Goal: Information Seeking & Learning: Learn about a topic

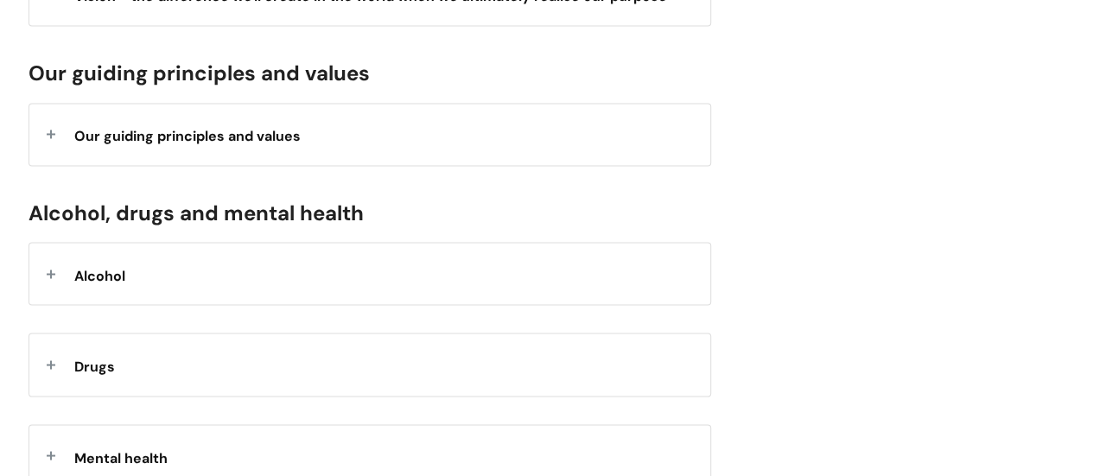
scroll to position [1383, 0]
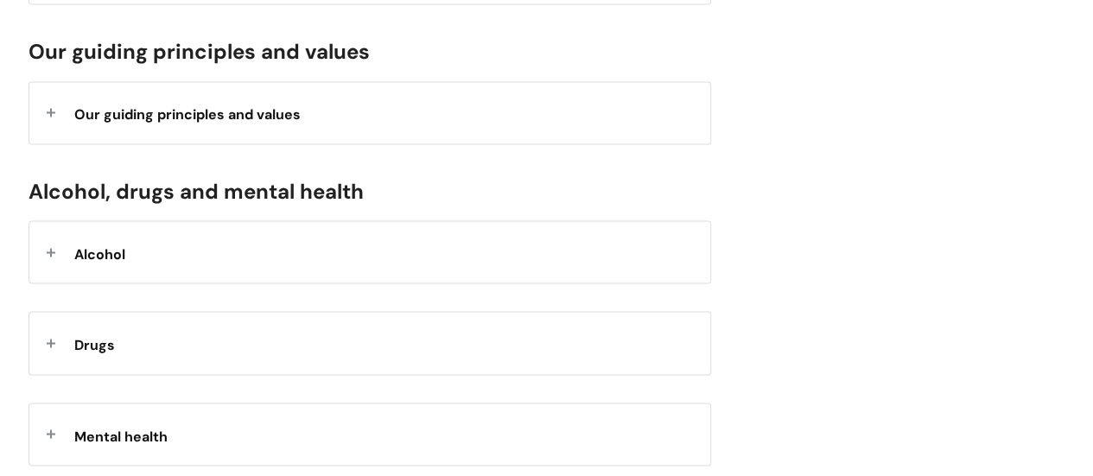
click at [382, 253] on div "Alcohol" at bounding box center [369, 251] width 681 height 61
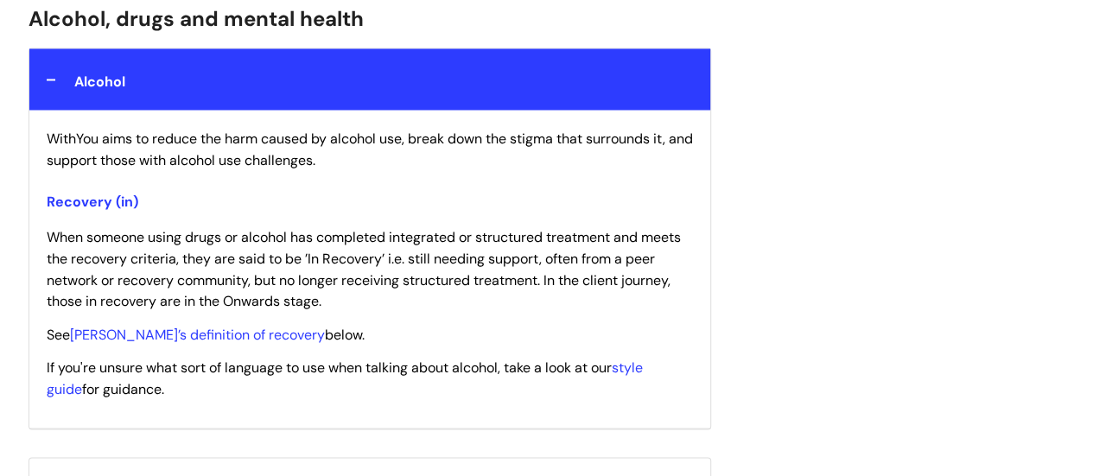
scroll to position [1728, 0]
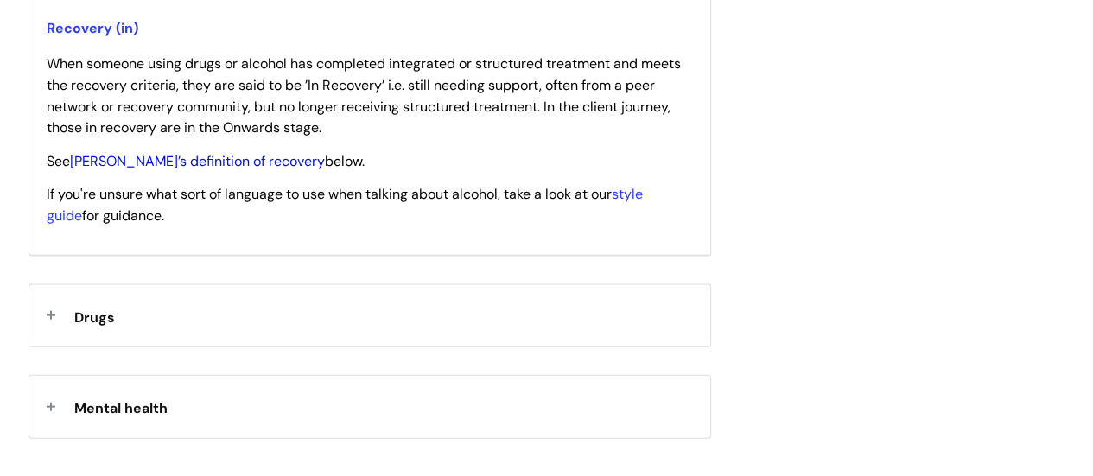
click at [183, 157] on link "[PERSON_NAME]’s definition of recovery" at bounding box center [197, 161] width 255 height 18
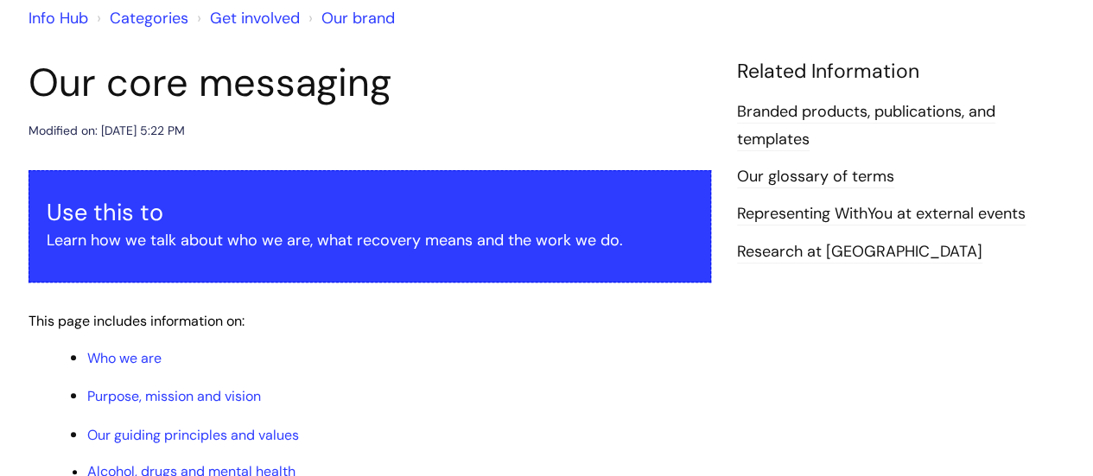
scroll to position [0, 0]
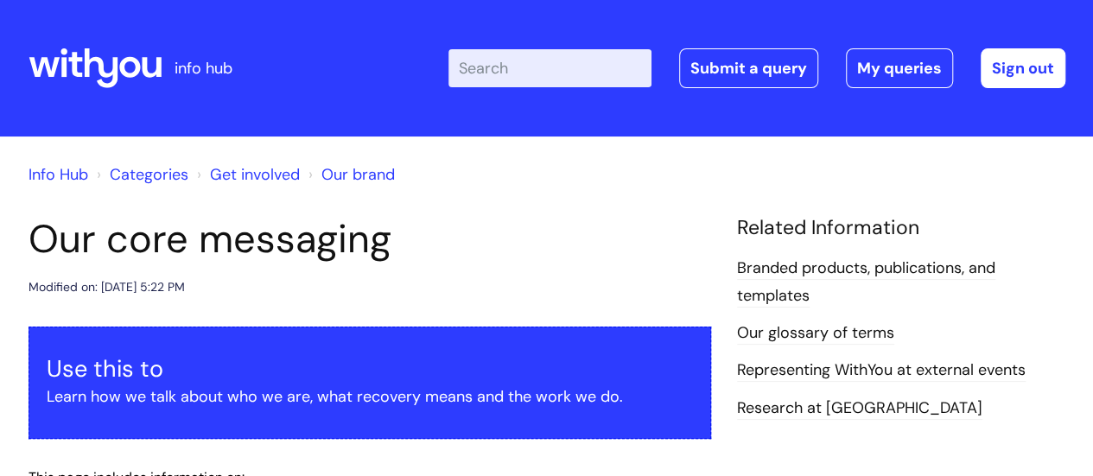
click at [56, 169] on link "Info Hub" at bounding box center [59, 174] width 60 height 21
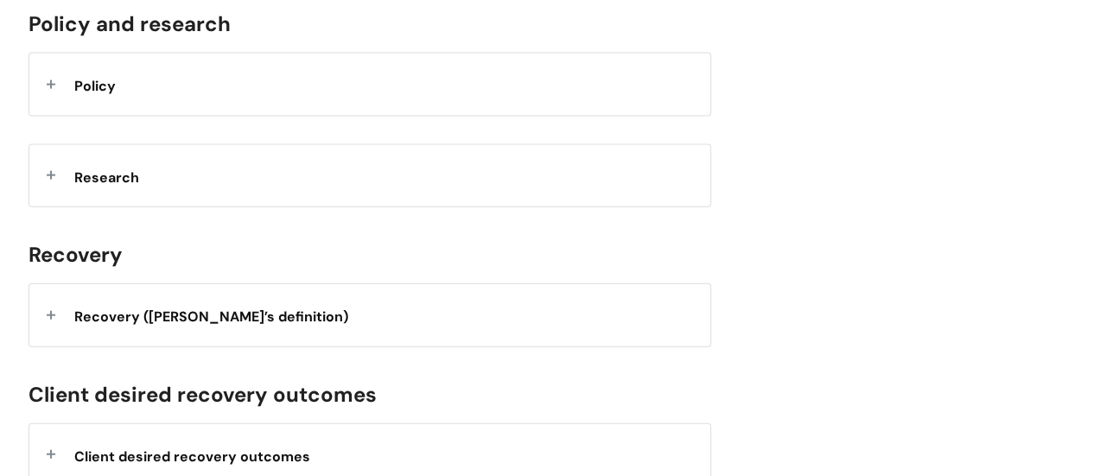
scroll to position [1987, 0]
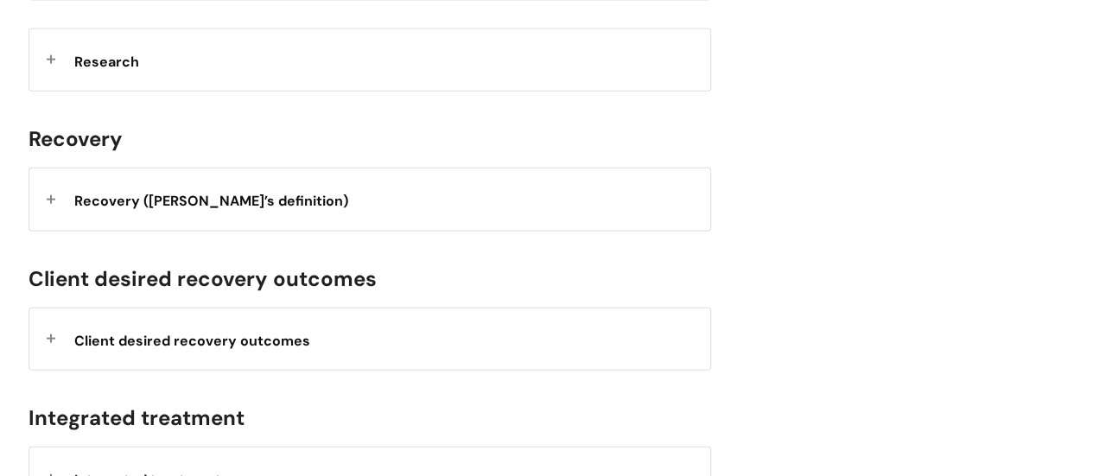
click at [213, 192] on span "Recovery ([PERSON_NAME]’s definition)" at bounding box center [211, 201] width 274 height 18
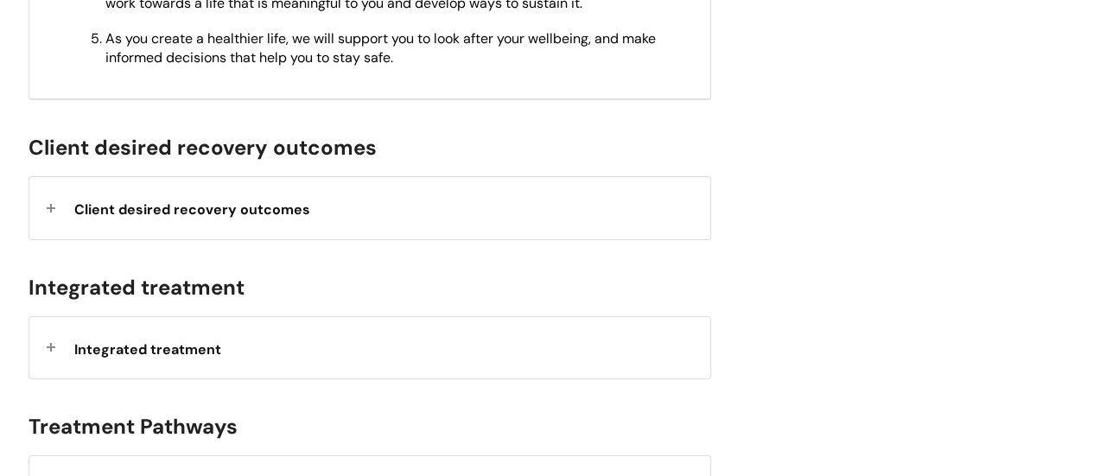
scroll to position [2938, 0]
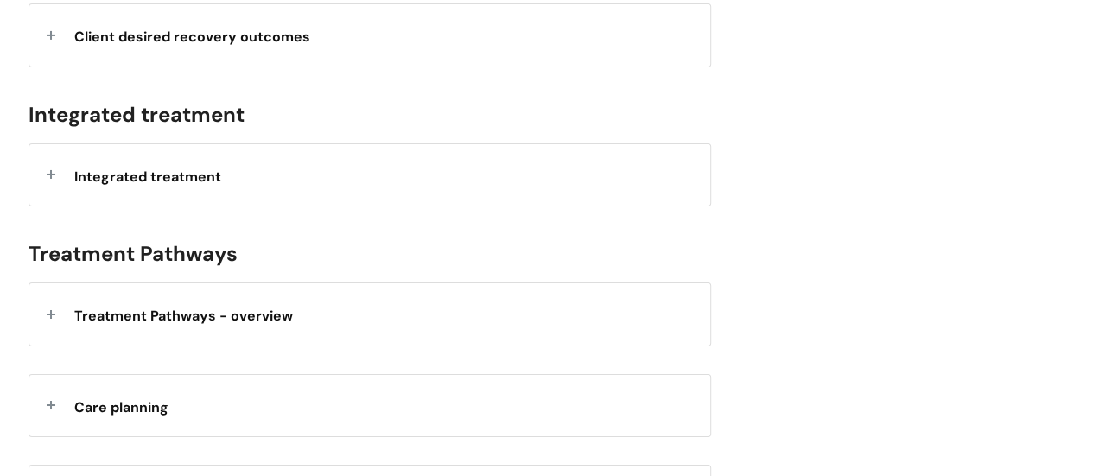
click at [485, 321] on div "Treatment Pathways - overview" at bounding box center [369, 313] width 681 height 61
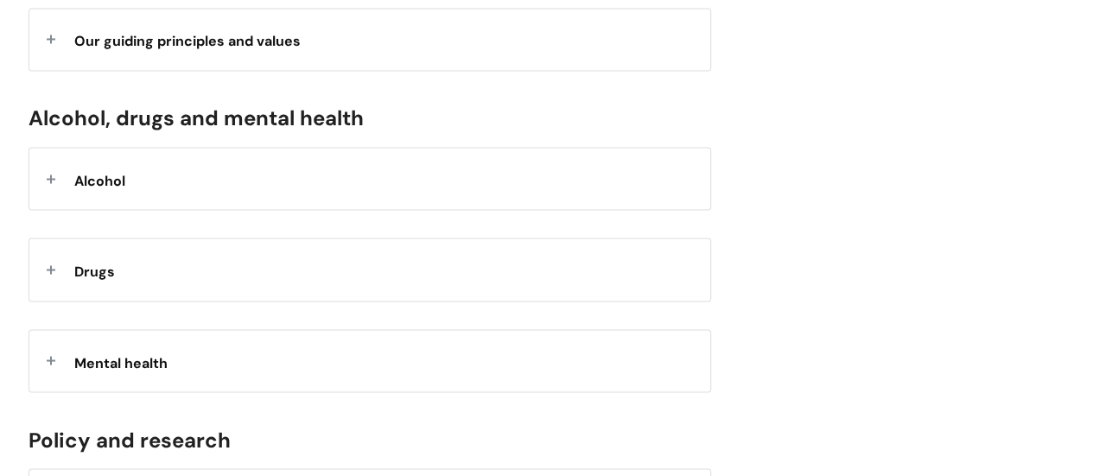
scroll to position [1383, 0]
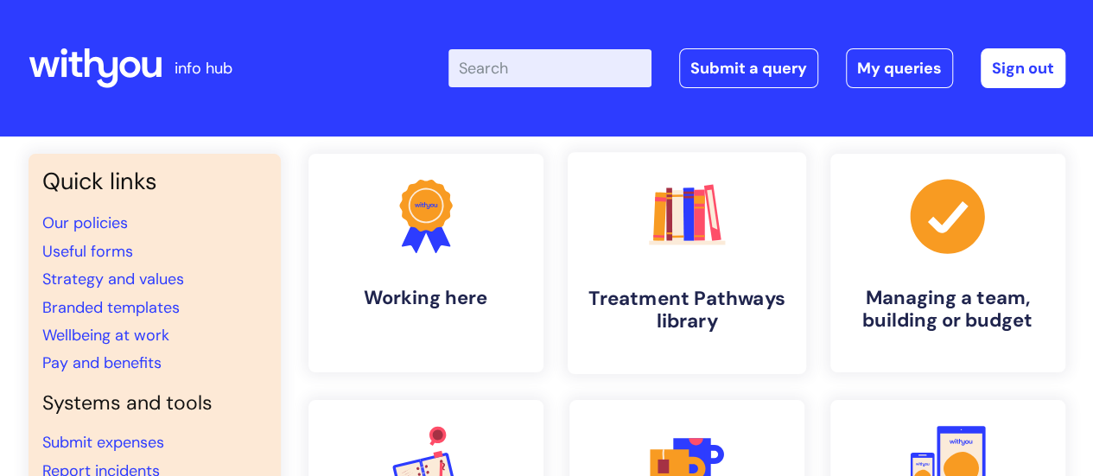
click at [743, 324] on h4 "Treatment Pathways library" at bounding box center [687, 310] width 211 height 47
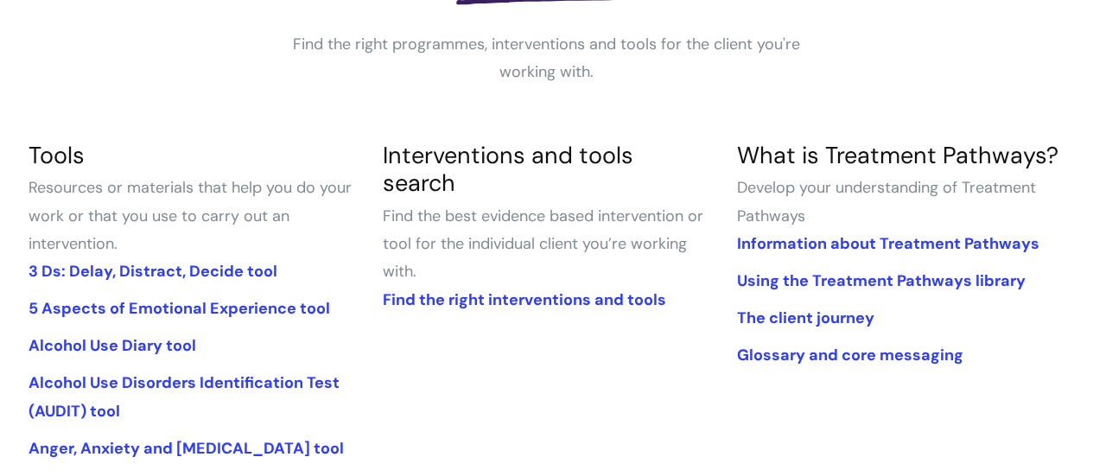
scroll to position [346, 0]
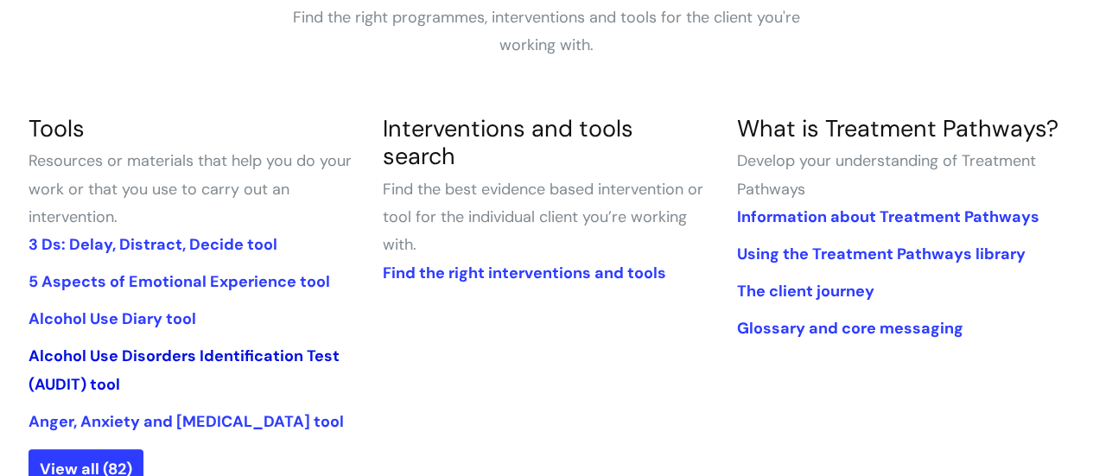
click at [147, 359] on link "Alcohol Use Disorders Identification Test (AUDIT) tool" at bounding box center [184, 370] width 311 height 48
click at [1008, 219] on link "Information about Treatment Pathways" at bounding box center [887, 217] width 302 height 21
click at [853, 289] on link "The client journey" at bounding box center [804, 291] width 137 height 21
click at [265, 355] on link "Alcohol Use Disorders Identification Test (AUDIT) tool" at bounding box center [184, 370] width 311 height 48
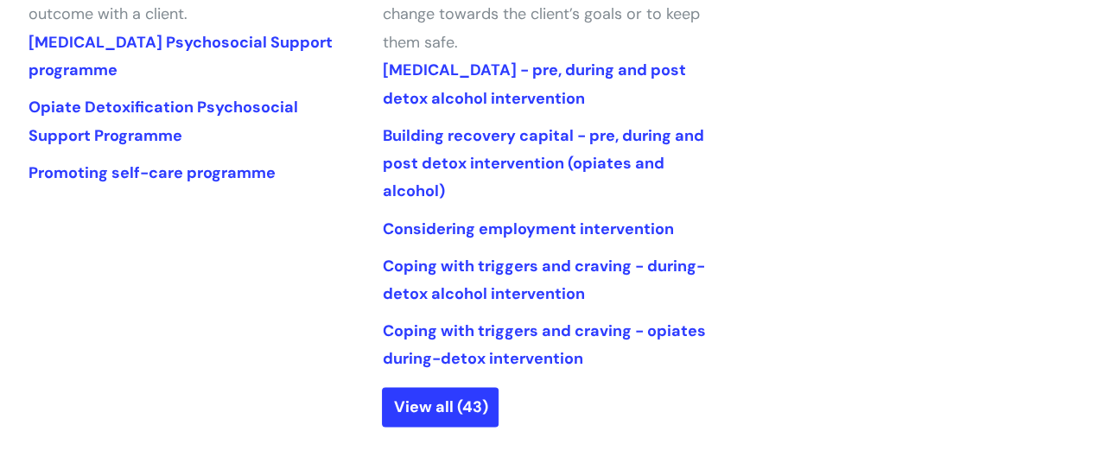
scroll to position [951, 0]
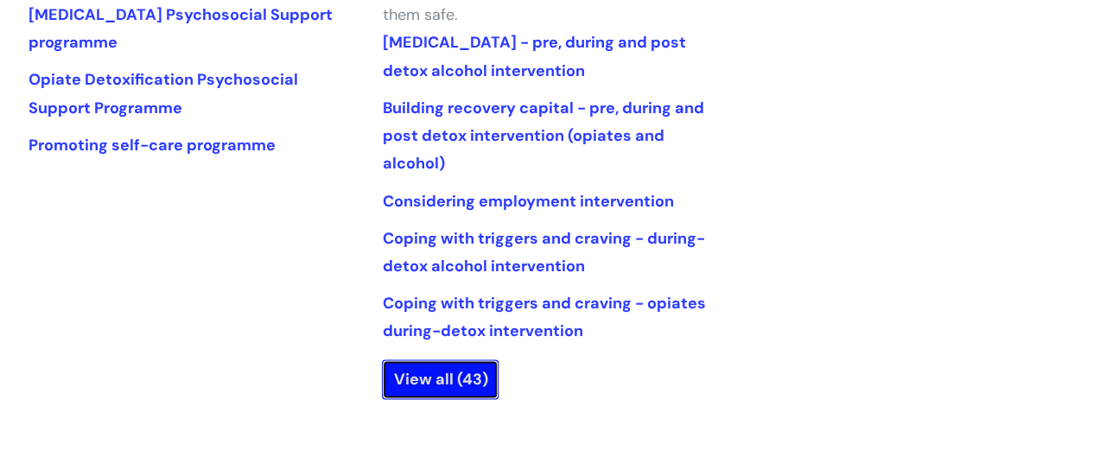
click at [430, 378] on link "View all (43)" at bounding box center [440, 379] width 117 height 40
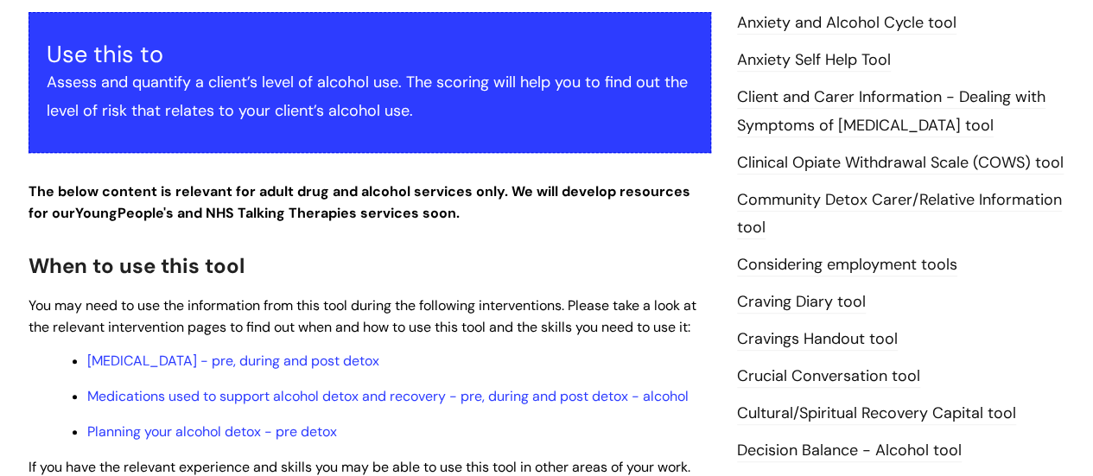
scroll to position [432, 0]
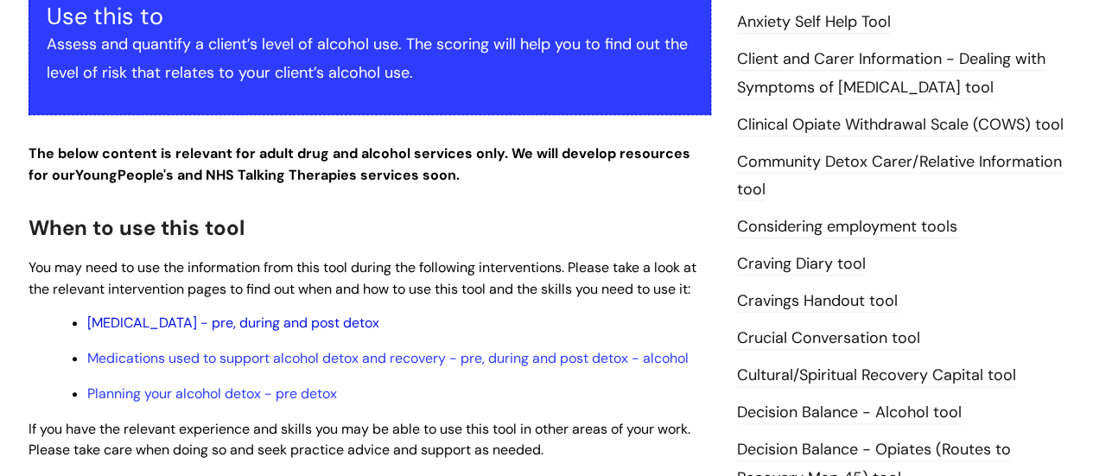
click at [379, 328] on link "[MEDICAL_DATA] - pre, during and post detox" at bounding box center [233, 323] width 292 height 18
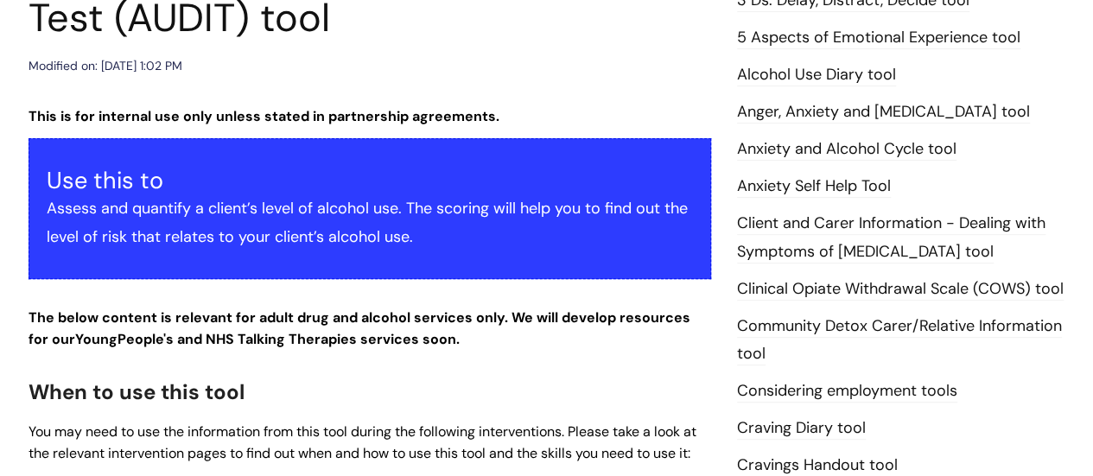
scroll to position [0, 0]
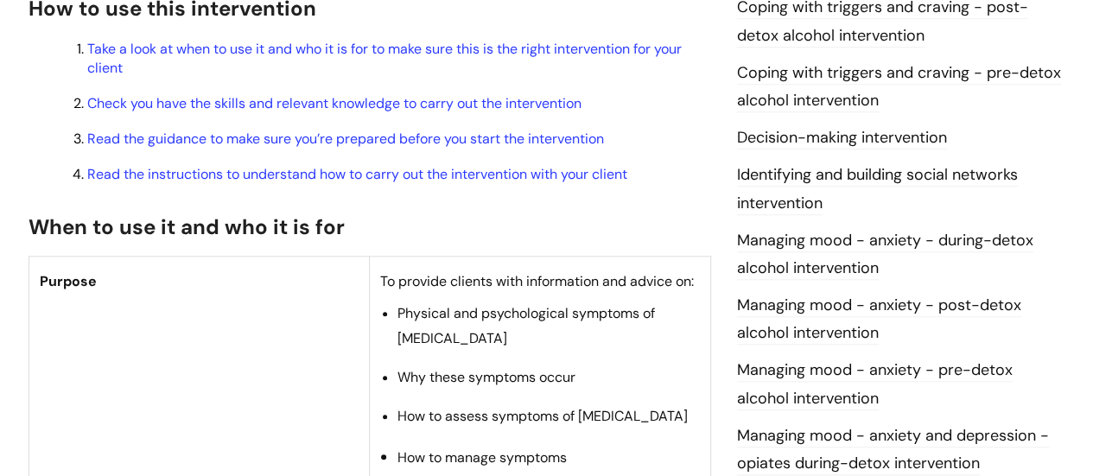
scroll to position [432, 0]
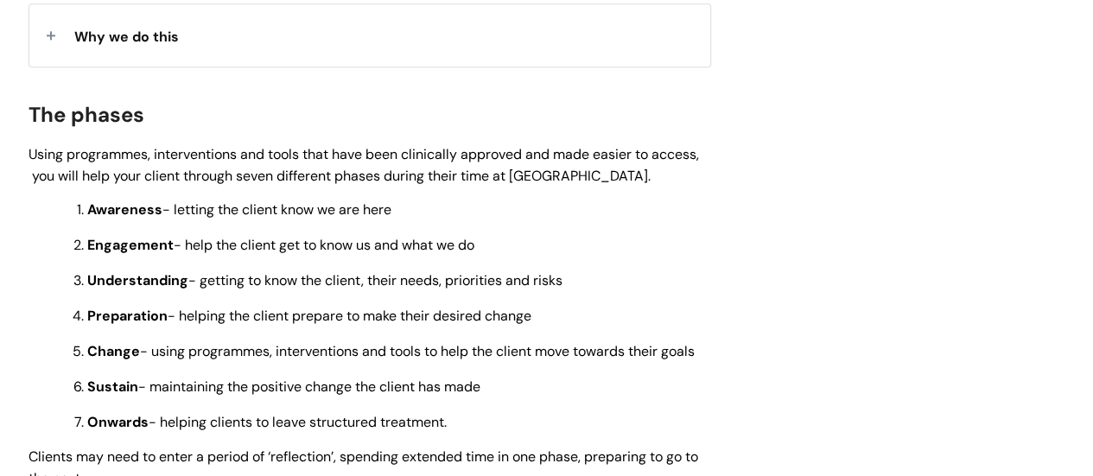
scroll to position [691, 0]
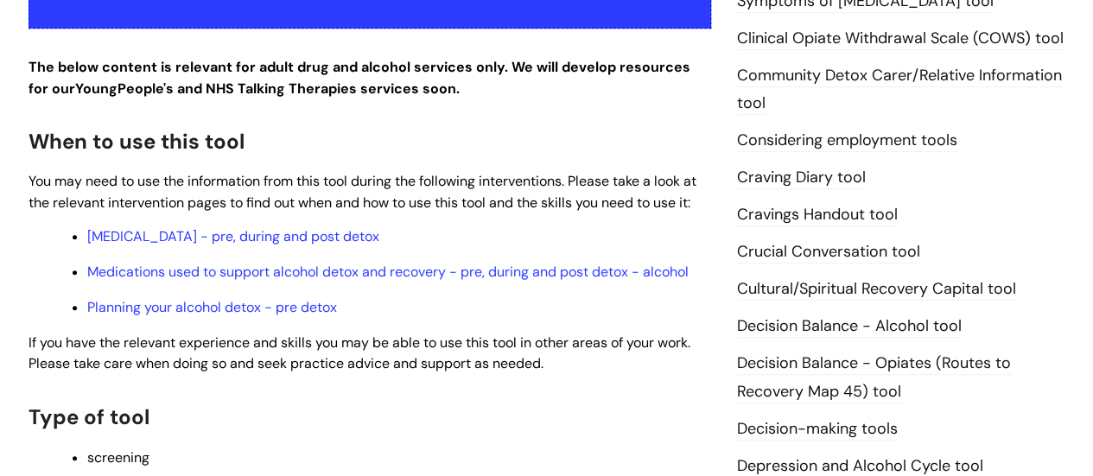
scroll to position [173, 0]
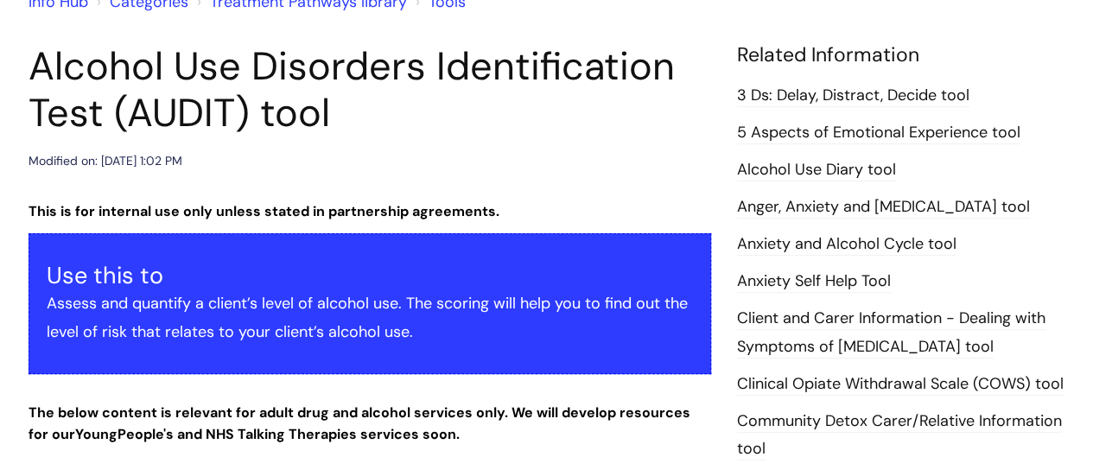
drag, startPoint x: 38, startPoint y: 70, endPoint x: 330, endPoint y: 108, distance: 294.5
click at [330, 108] on h1 "Alcohol Use Disorders Identification Test (AUDIT) tool" at bounding box center [370, 89] width 683 height 93
copy h1 "Alcohol Use Disorders Identification Test (AUDIT) tool"
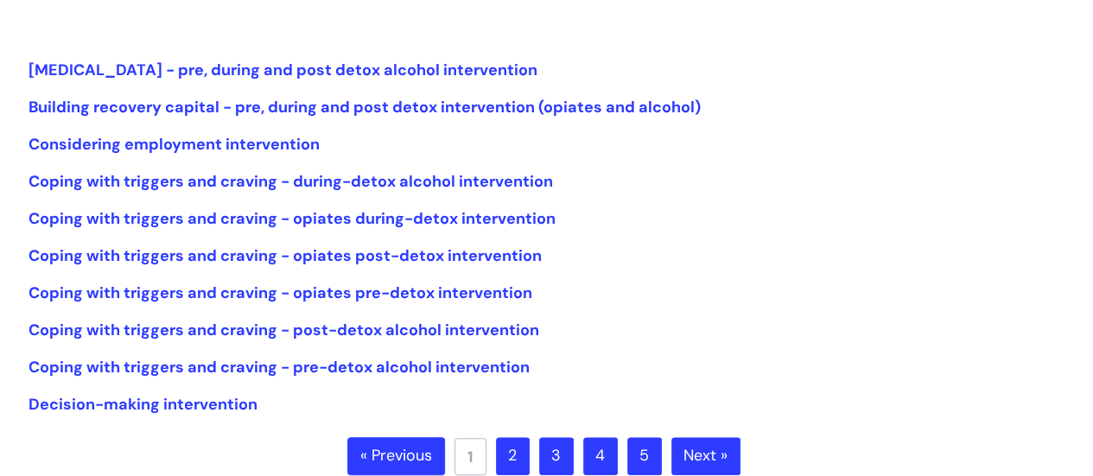
scroll to position [432, 0]
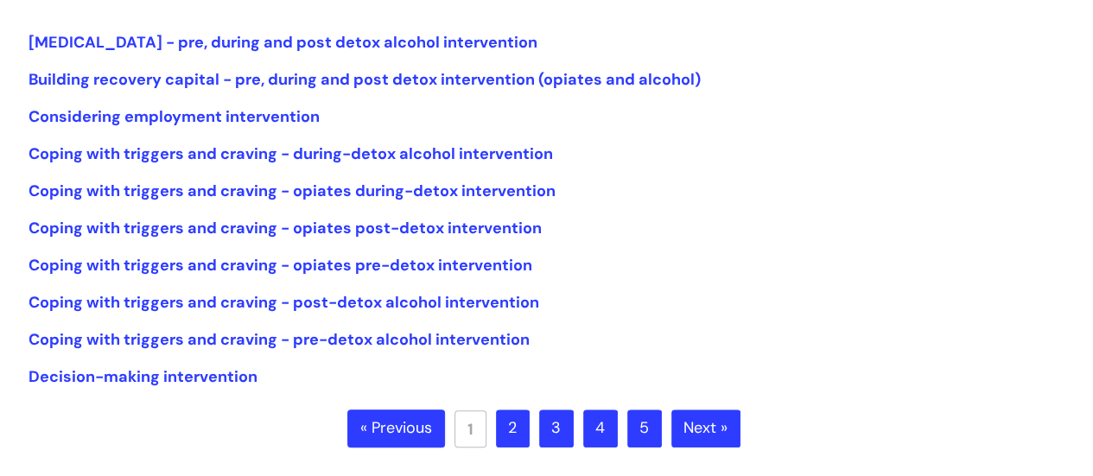
click at [522, 435] on link "2" at bounding box center [513, 429] width 34 height 38
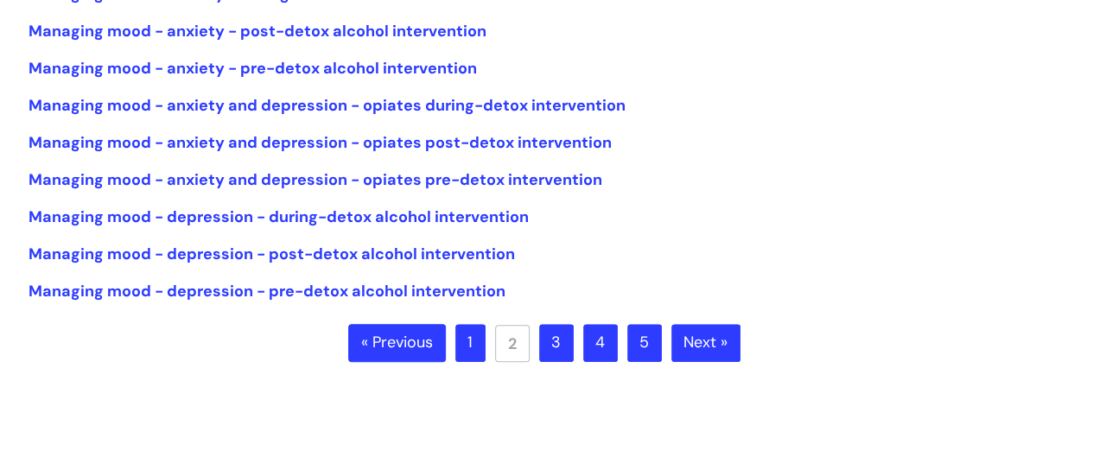
scroll to position [518, 0]
click at [556, 347] on link "3" at bounding box center [556, 342] width 35 height 38
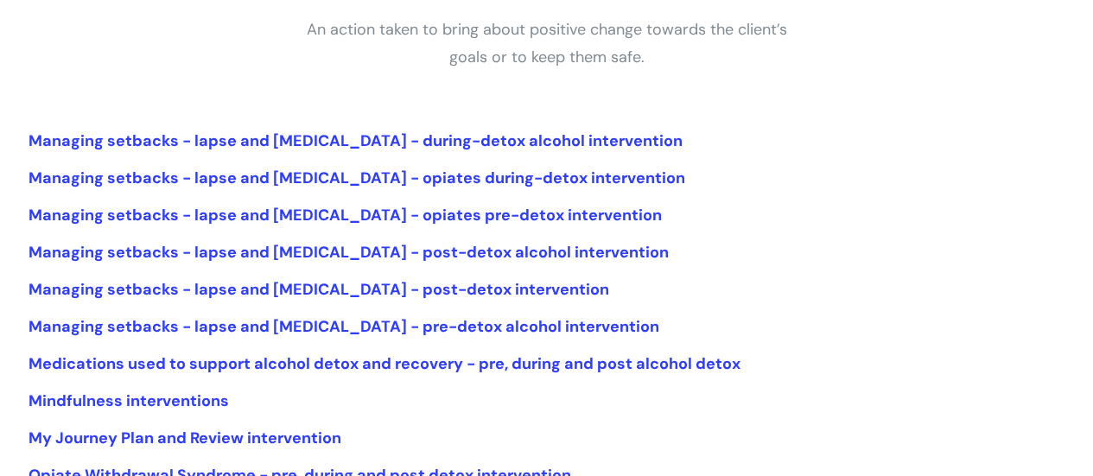
scroll to position [432, 0]
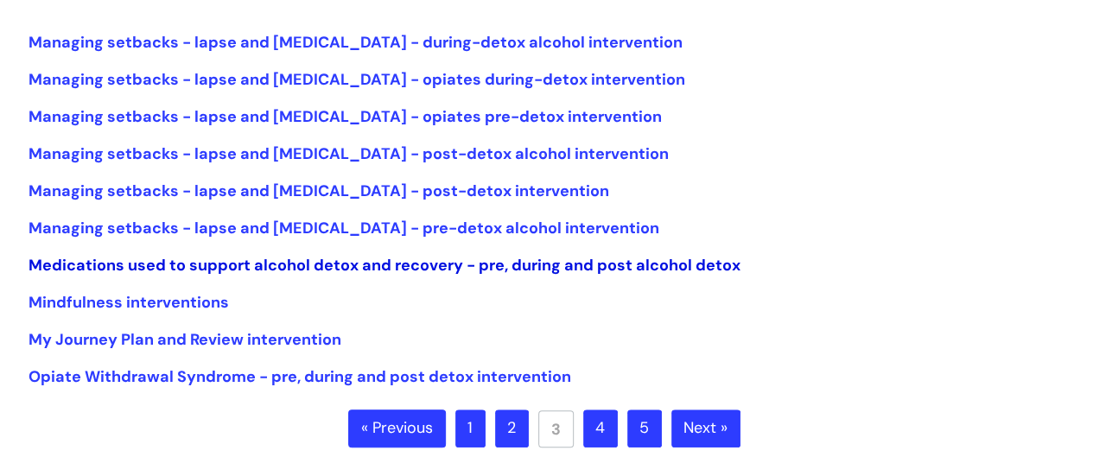
click at [588, 265] on link "Medications used to support alcohol detox and recovery - pre, during and post a…" at bounding box center [385, 265] width 712 height 21
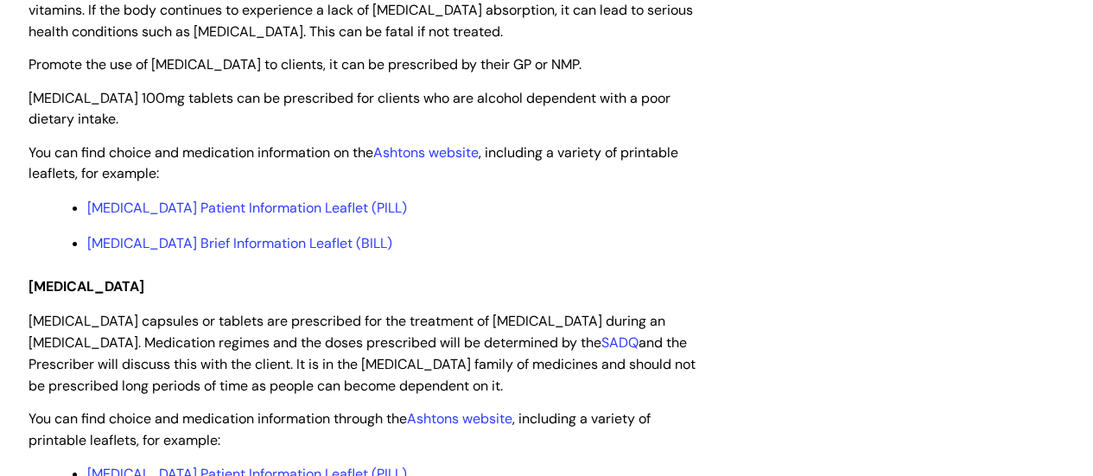
scroll to position [2765, 0]
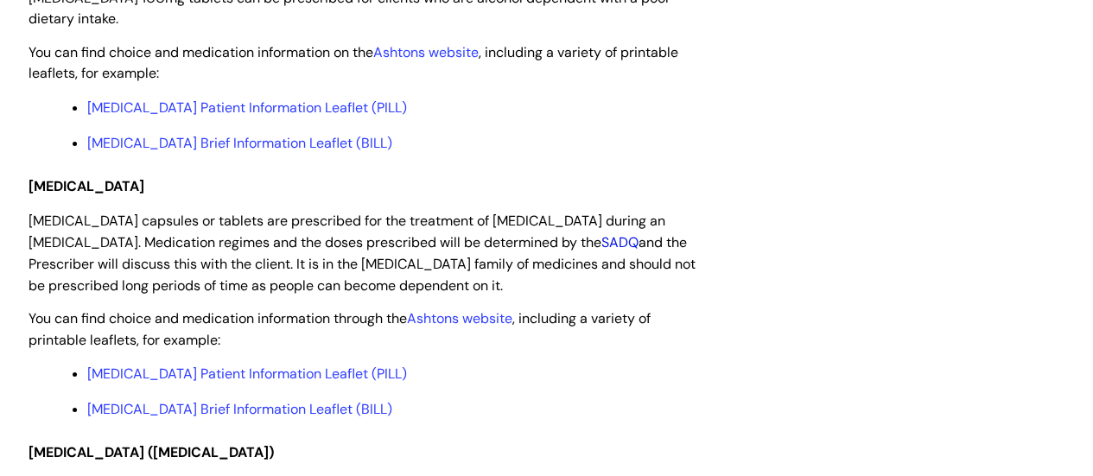
click at [639, 245] on link "SADQ" at bounding box center [619, 242] width 37 height 18
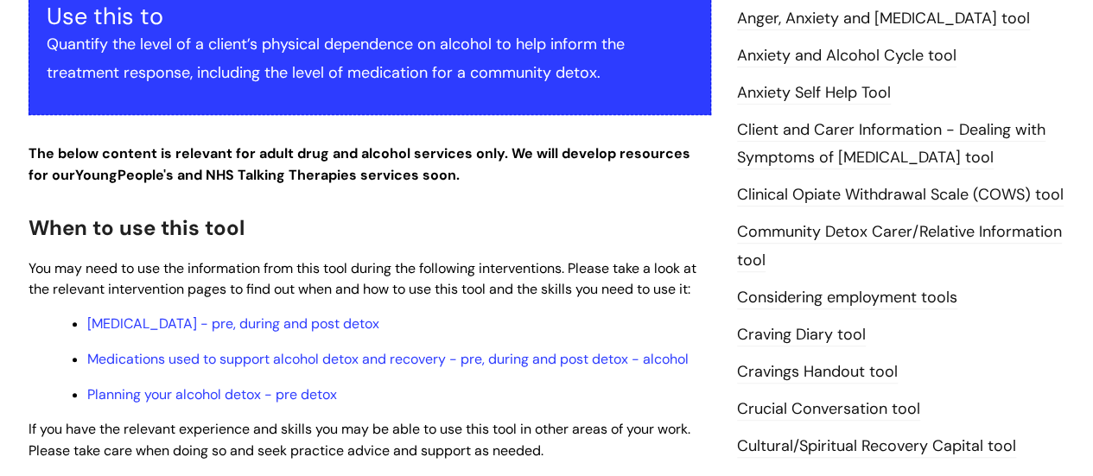
scroll to position [432, 0]
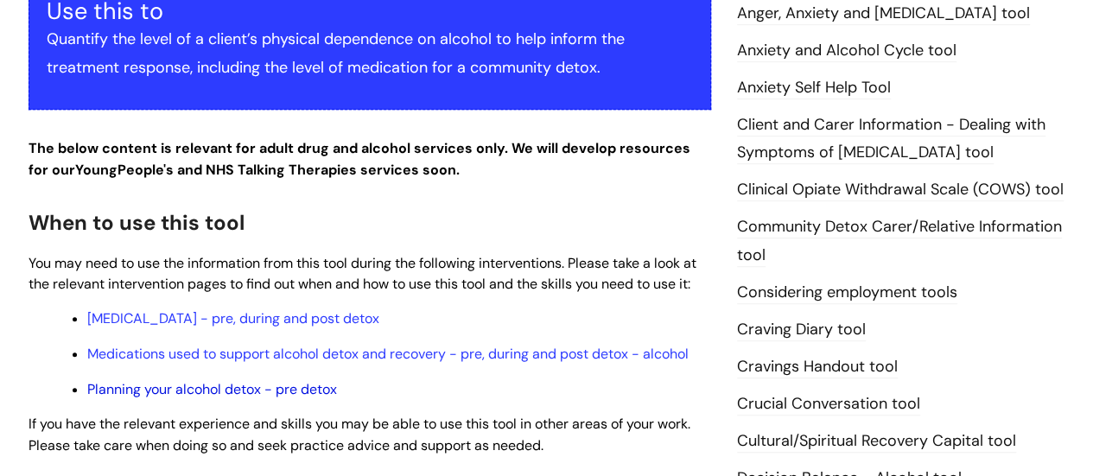
click at [293, 388] on link "Planning your alcohol detox - pre detox" at bounding box center [212, 389] width 250 height 18
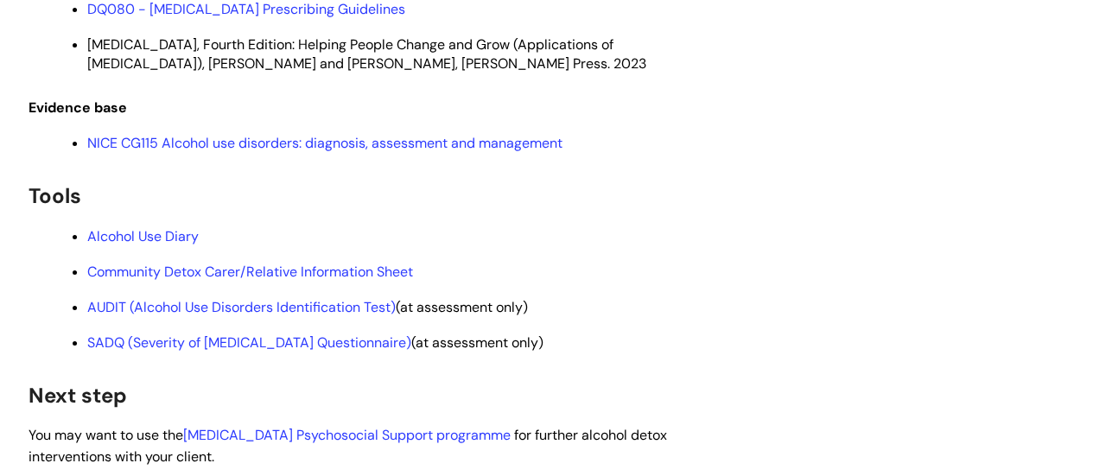
scroll to position [2938, 0]
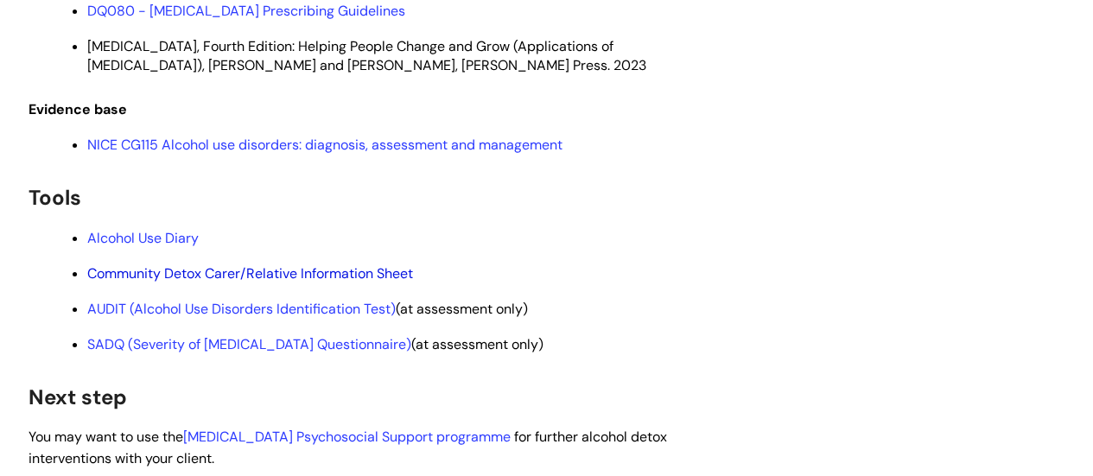
click at [304, 282] on link "Community Detox Carer/Relative Information Sheet" at bounding box center [250, 273] width 326 height 18
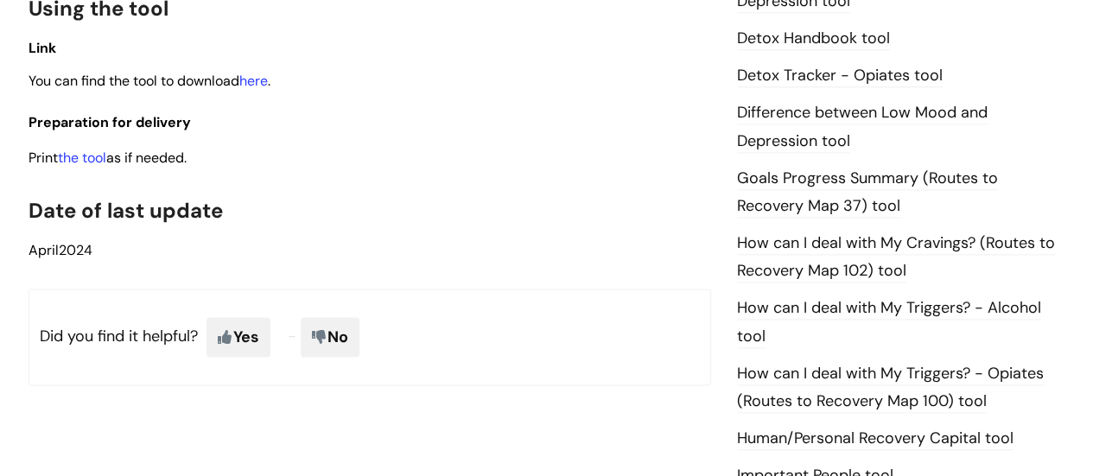
scroll to position [1037, 0]
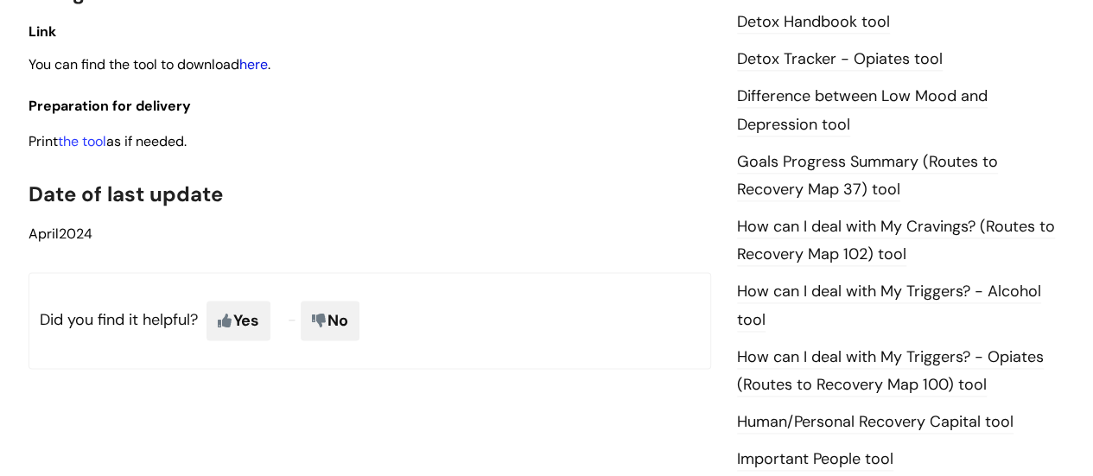
click at [265, 67] on link "here" at bounding box center [253, 64] width 29 height 18
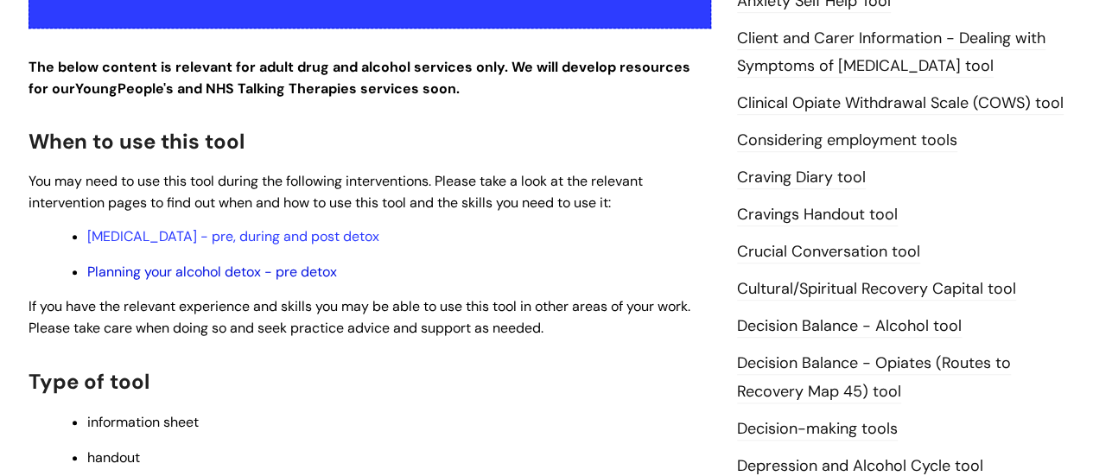
click at [288, 270] on link "Planning your alcohol detox - pre detox" at bounding box center [212, 272] width 250 height 18
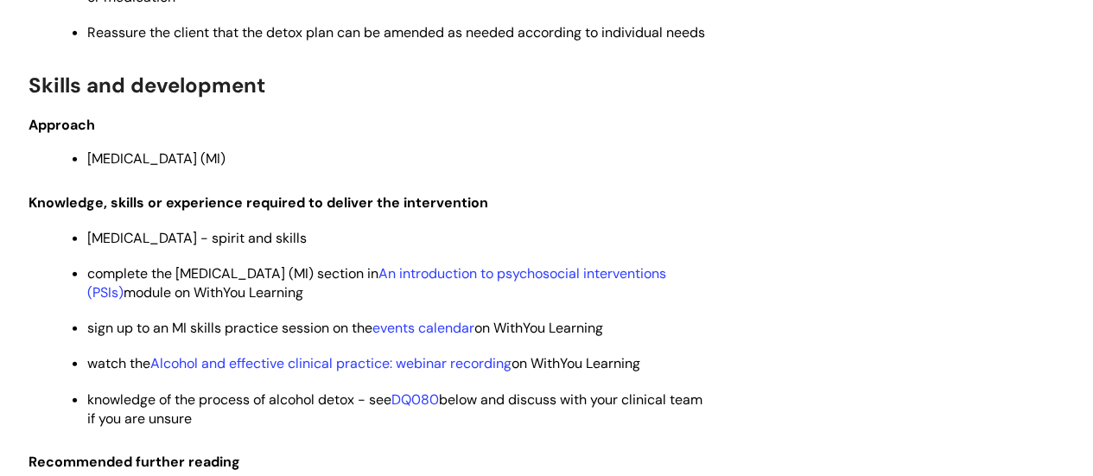
scroll to position [2420, 0]
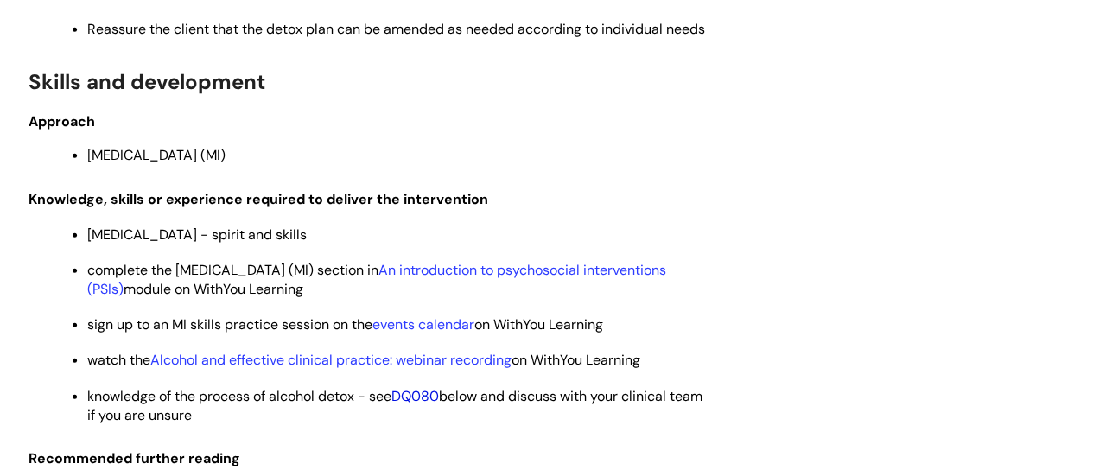
click at [423, 397] on link "DQ080" at bounding box center [415, 396] width 48 height 18
